Goal: Task Accomplishment & Management: Use online tool/utility

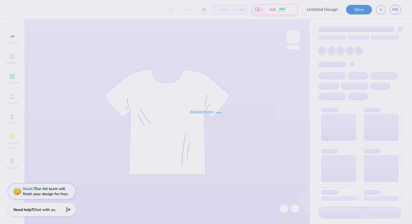
type input "RSO 4"
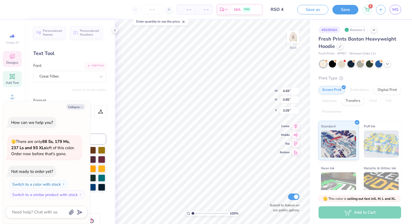
type textarea "x"
type input "3.00"
click at [271, 185] on icon at bounding box center [270, 185] width 5 height 5
click at [80, 108] on icon "button" at bounding box center [81, 107] width 3 height 3
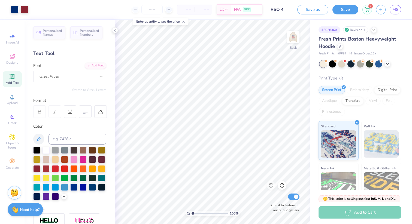
click at [391, 62] on div at bounding box center [360, 63] width 81 height 7
click at [388, 63] on icon at bounding box center [387, 63] width 4 height 4
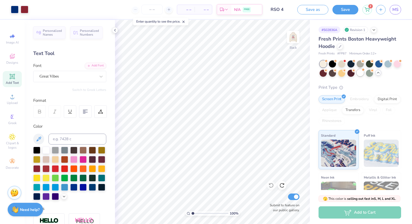
click at [362, 74] on div at bounding box center [360, 72] width 7 height 7
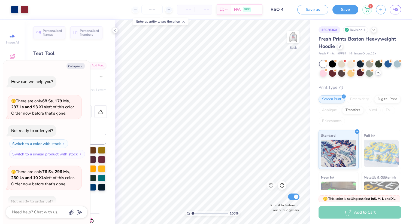
scroll to position [30, 0]
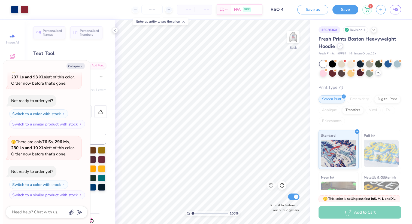
click at [339, 46] on icon at bounding box center [340, 46] width 3 height 3
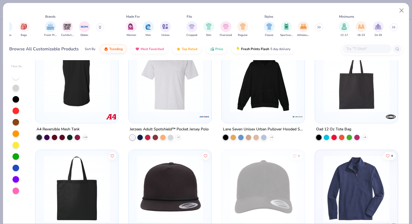
scroll to position [3940, 0]
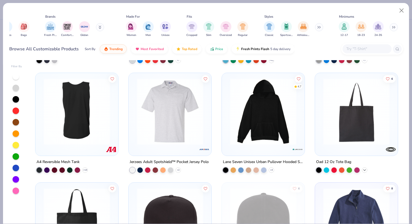
click at [366, 170] on icon at bounding box center [364, 170] width 4 height 4
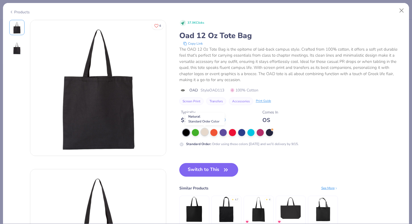
click at [203, 131] on div at bounding box center [204, 132] width 7 height 7
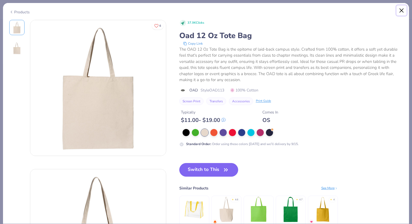
click at [400, 11] on button "Close" at bounding box center [401, 10] width 10 height 10
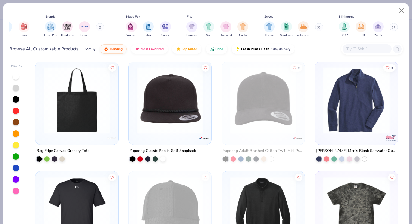
scroll to position [4189, 0]
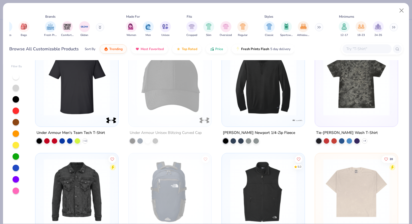
click at [17, 76] on div at bounding box center [16, 76] width 7 height 7
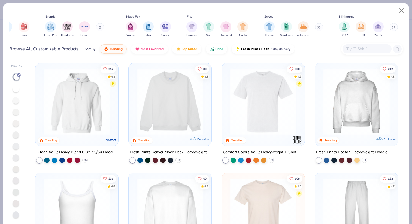
scroll to position [74, 0]
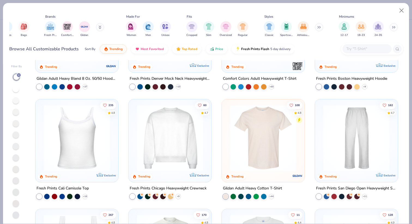
click at [150, 124] on img at bounding box center [170, 138] width 72 height 66
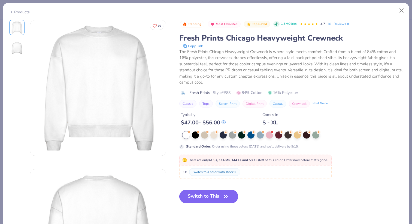
click at [195, 199] on button "Switch to This" at bounding box center [208, 197] width 59 height 14
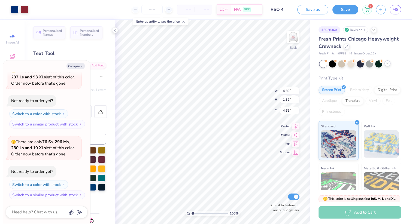
type textarea "x"
type input "7.91"
click at [294, 35] on img at bounding box center [293, 37] width 22 height 22
type textarea "x"
type input "4.91"
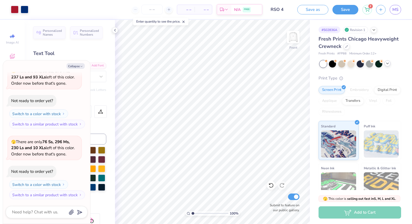
type textarea "x"
